Goal: Information Seeking & Learning: Learn about a topic

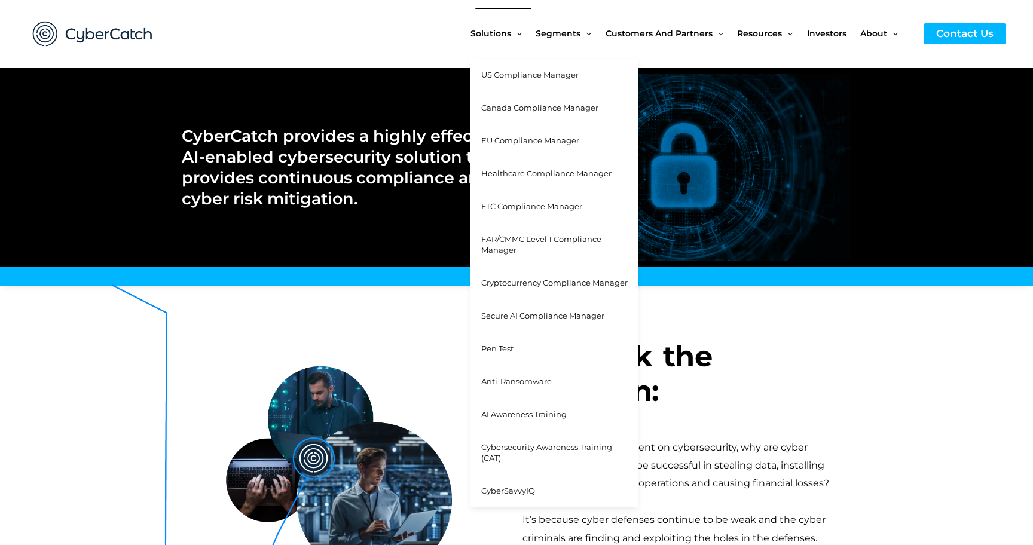
click at [519, 444] on span "Cybersecurity Awareness Training (CAT)" at bounding box center [546, 452] width 131 height 21
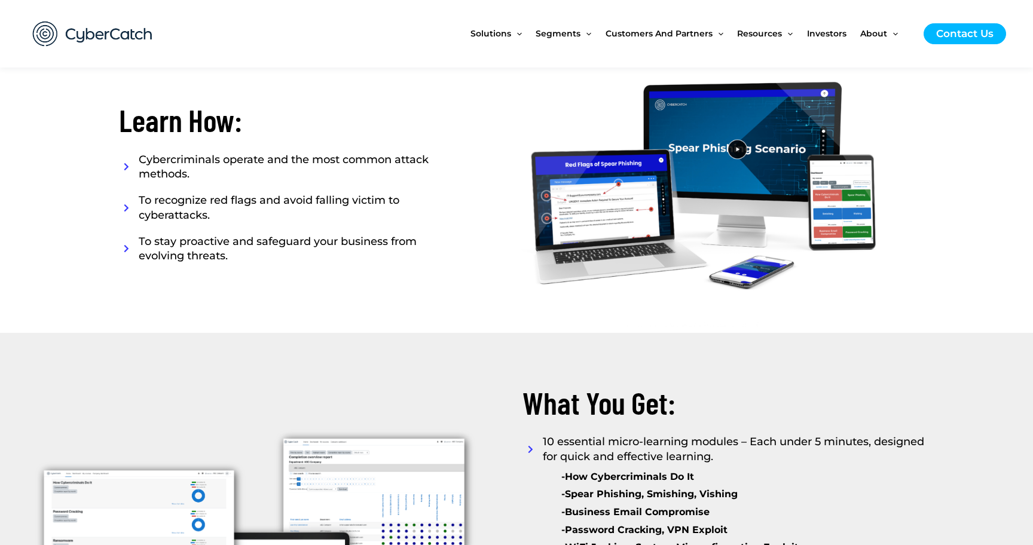
scroll to position [1186, 0]
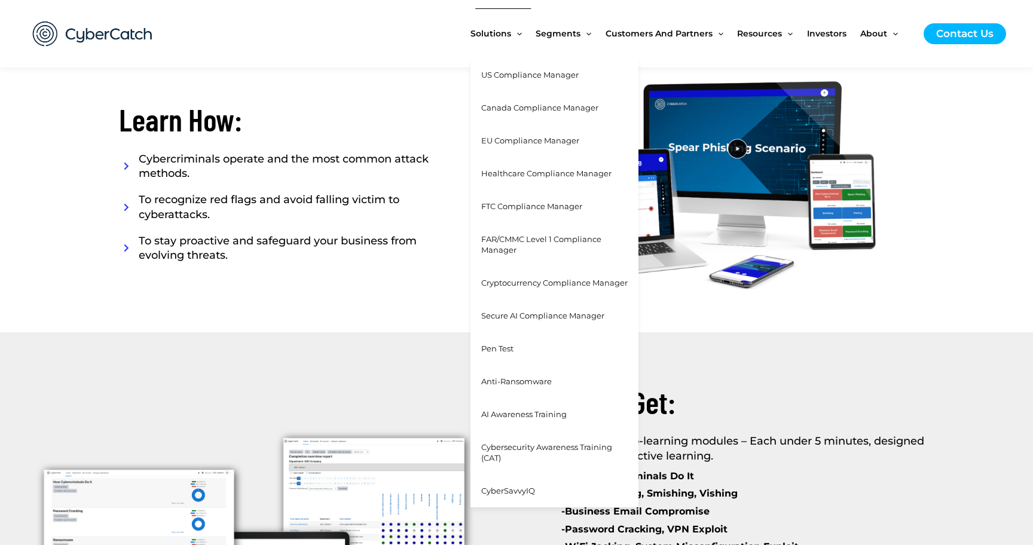
click at [520, 36] on span "Menu Toggle" at bounding box center [516, 33] width 11 height 11
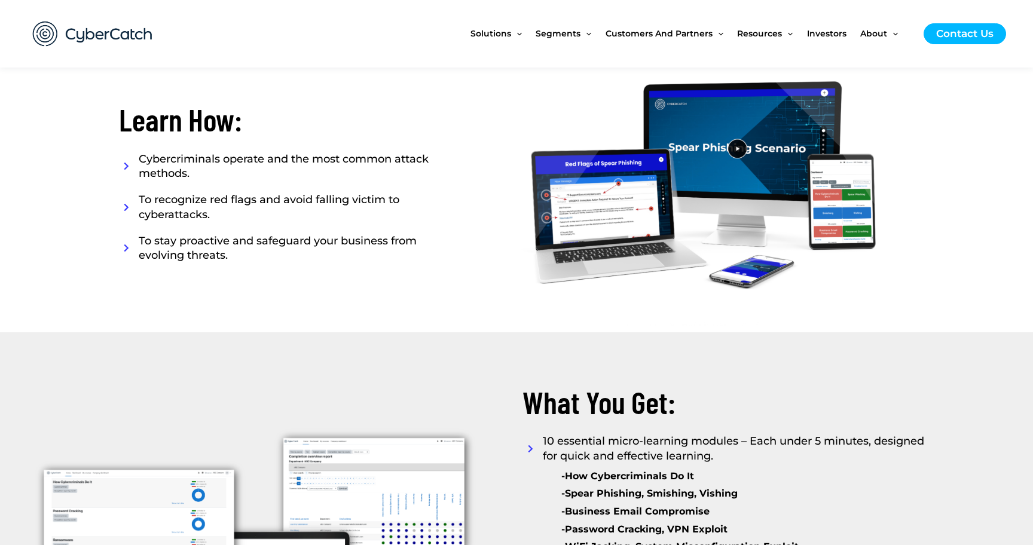
click at [42, 30] on img at bounding box center [92, 34] width 143 height 50
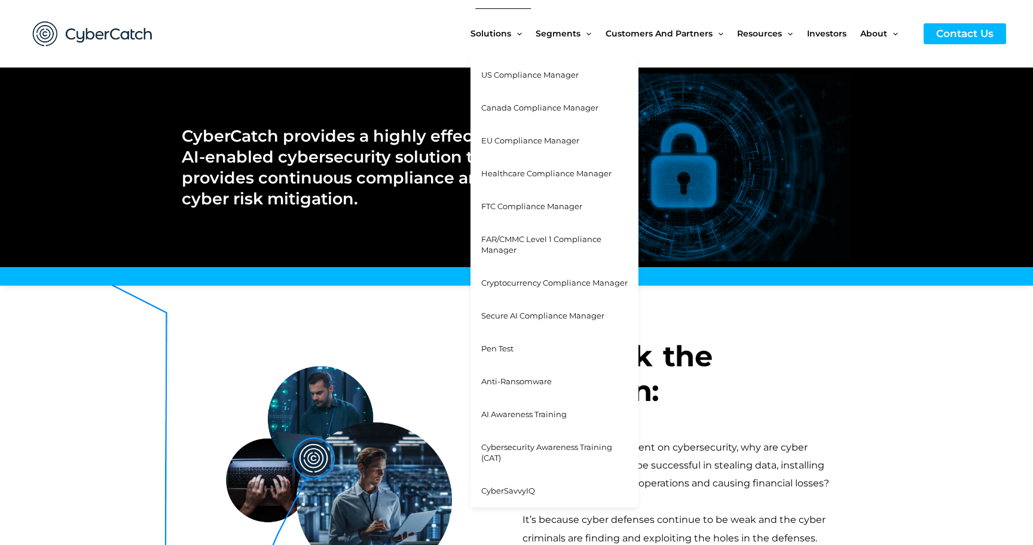
click at [526, 415] on span "AI Awareness Training" at bounding box center [523, 414] width 85 height 10
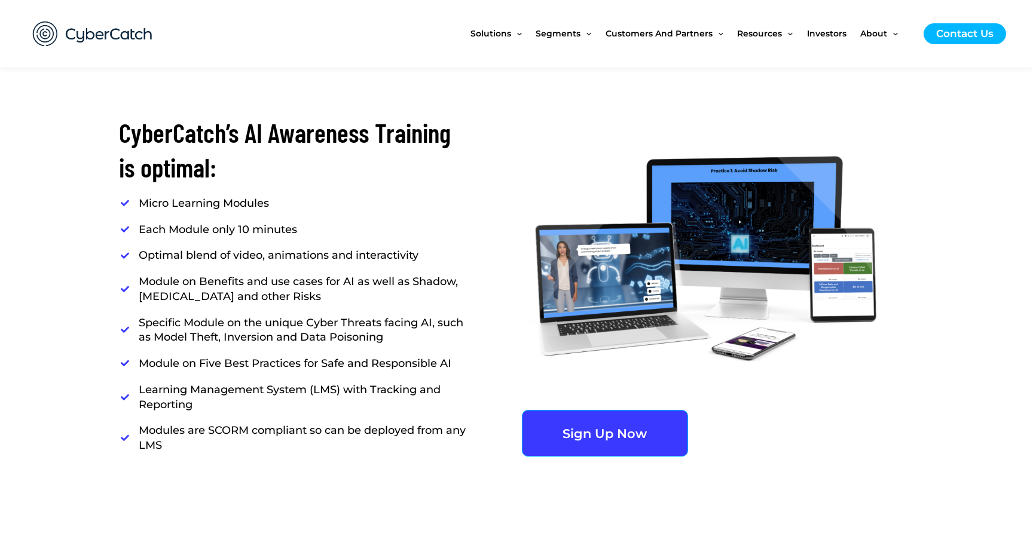
scroll to position [1165, 0]
